Goal: Information Seeking & Learning: Learn about a topic

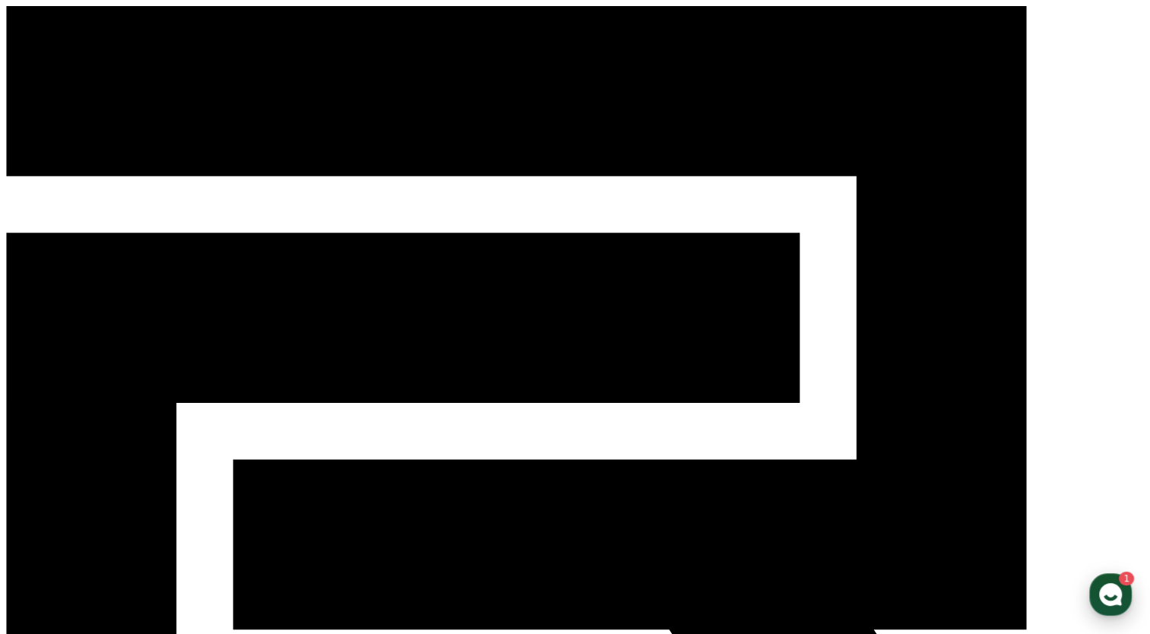
click at [1103, 584] on icon "button" at bounding box center [1110, 594] width 27 height 27
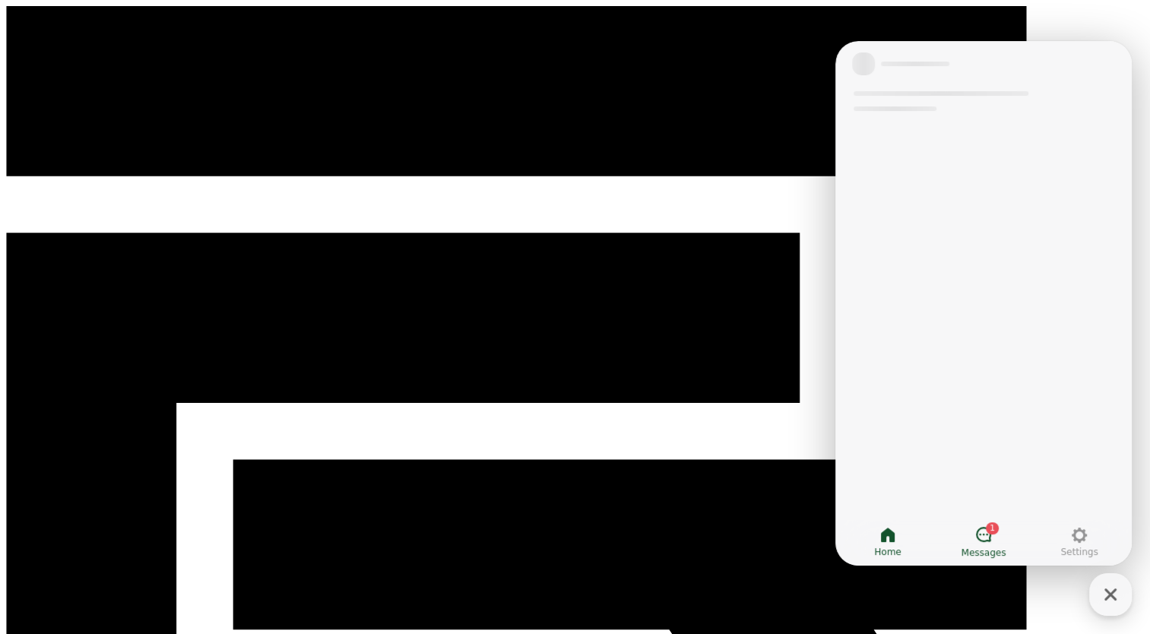
click at [986, 534] on icon at bounding box center [983, 534] width 18 height 18
click at [986, 534] on icon at bounding box center [983, 534] width 15 height 15
click at [1003, 491] on div "Messages 3 Unread messages Mark all userchat as read Read all" at bounding box center [983, 303] width 296 height 524
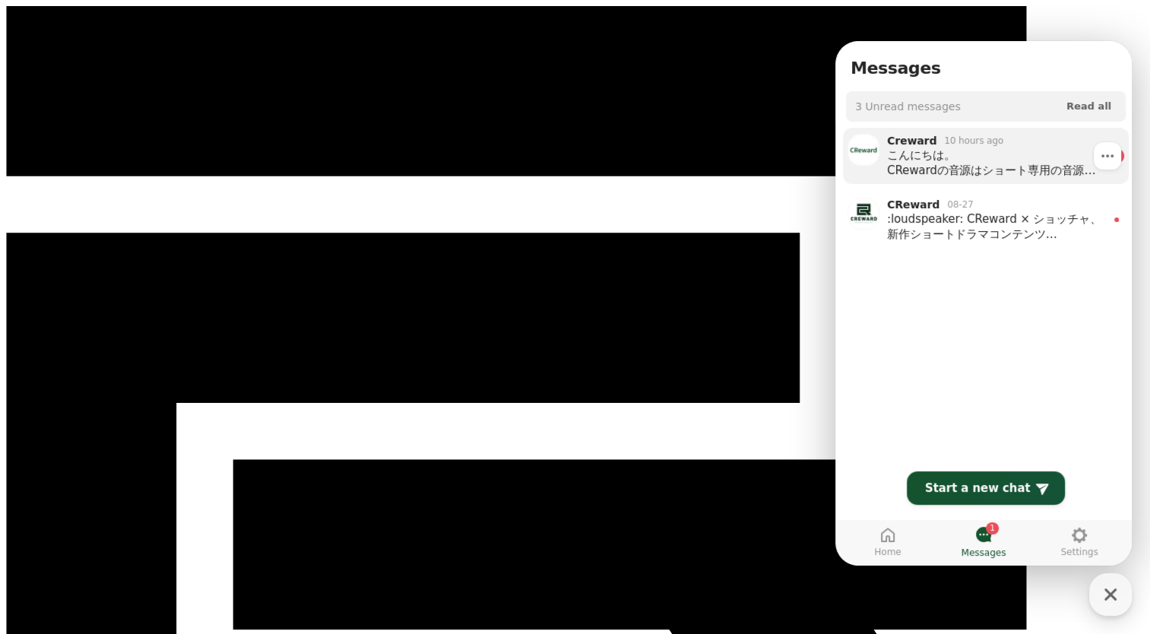
click at [965, 166] on div "こんにちは。 CRewardの音源はショート専用の音源です。 ロングフォームでの利用が確認されています。 ロングフォームもショートと似た仕組みで収益が発生する…" at bounding box center [995, 162] width 216 height 30
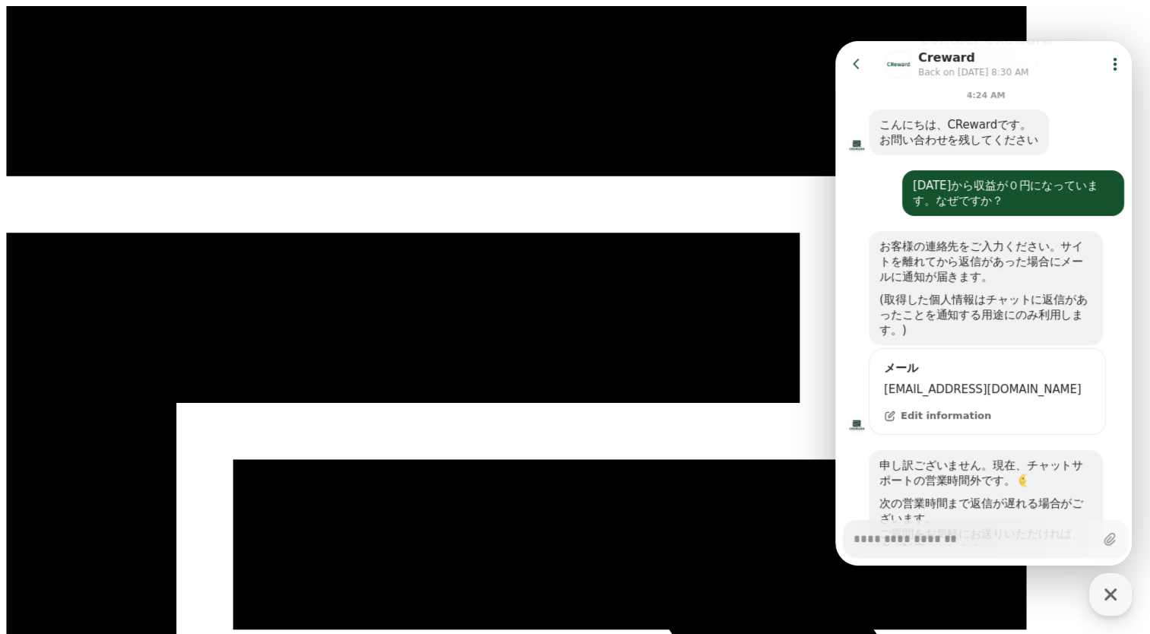
scroll to position [486, 0]
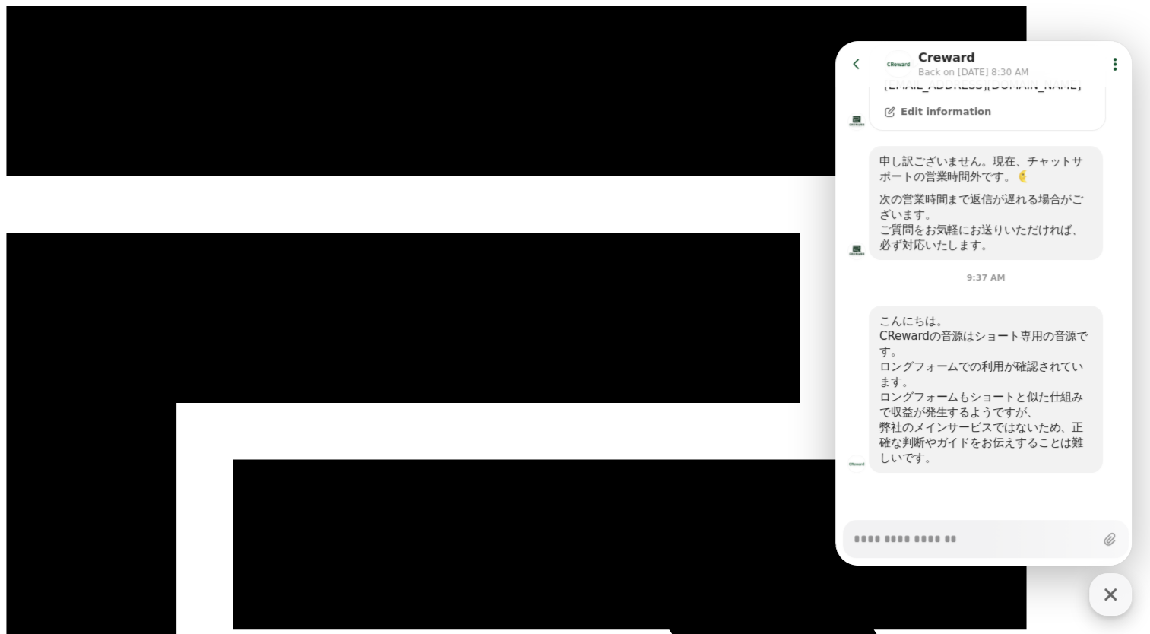
click at [1114, 594] on icon "button" at bounding box center [1110, 594] width 27 height 27
type textarea "*"
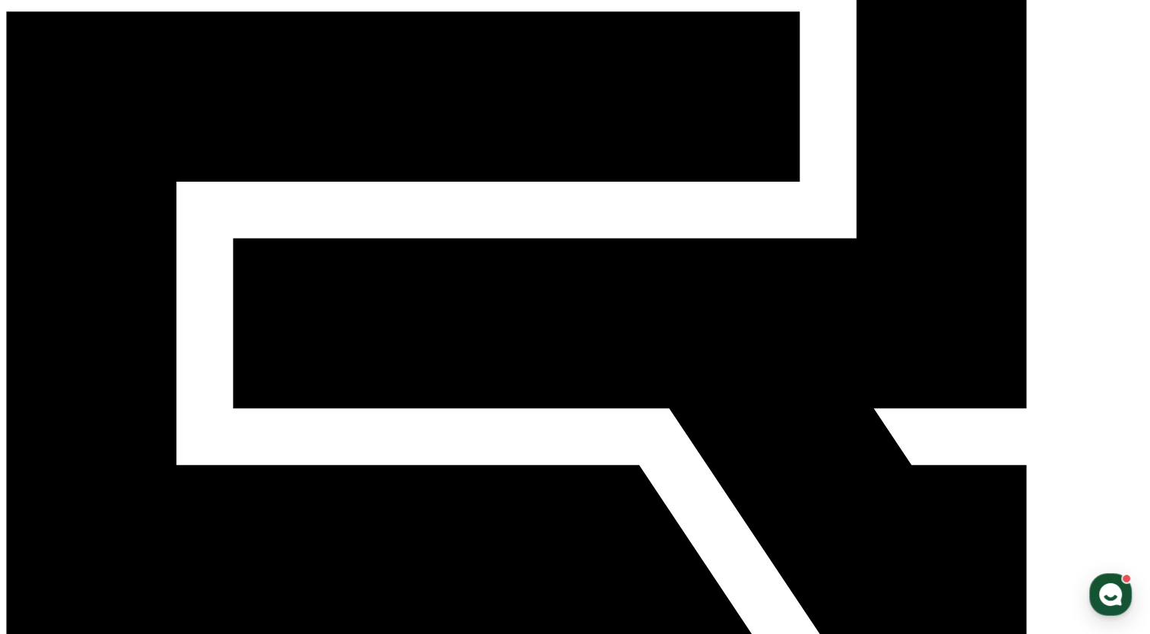
scroll to position [0, 0]
